Goal: Answer question/provide support

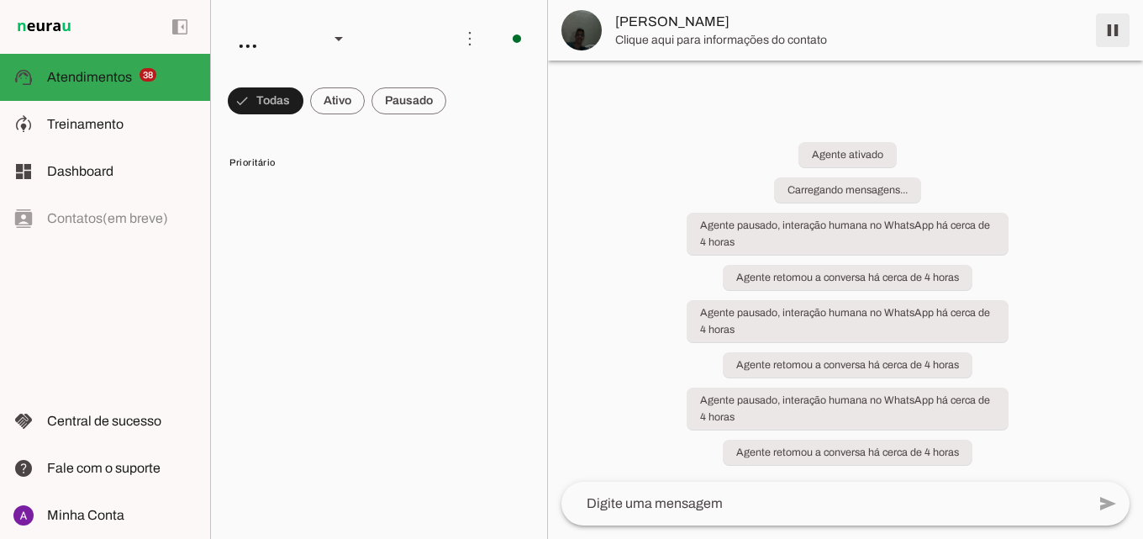
click at [1128, 46] on span at bounding box center [1113, 30] width 40 height 40
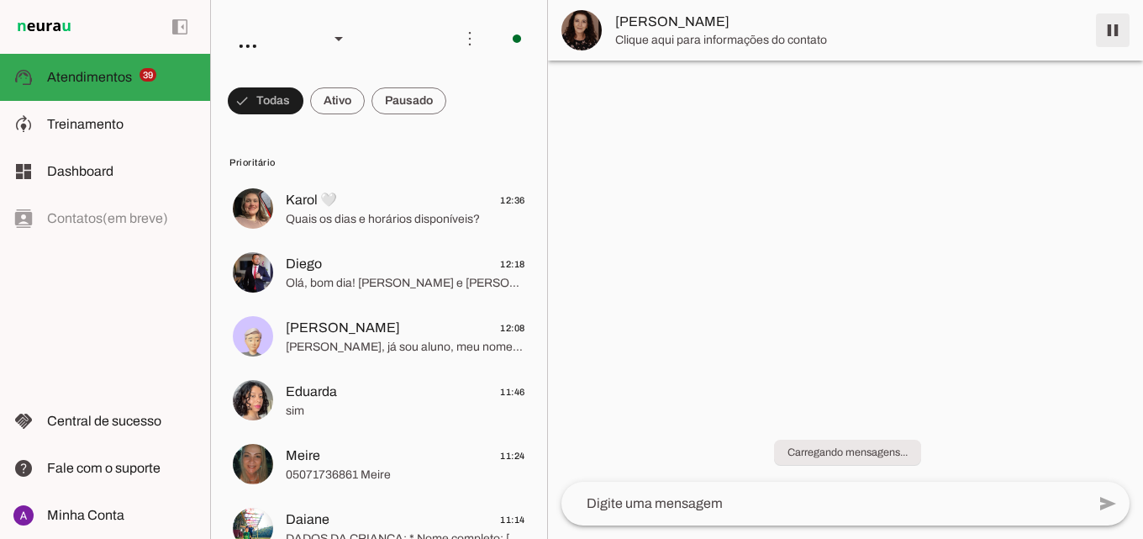
drag, startPoint x: 1121, startPoint y: 30, endPoint x: 441, endPoint y: 3, distance: 679.9
click at [1120, 30] on span at bounding box center [1113, 30] width 40 height 40
